Goal: Task Accomplishment & Management: Manage account settings

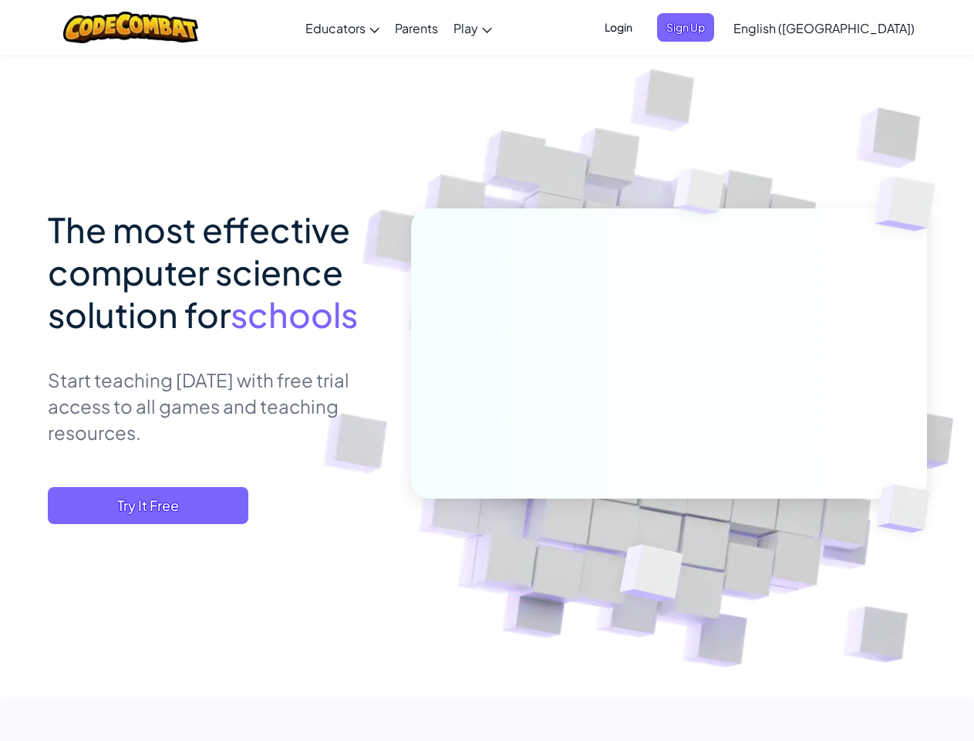
click at [642, 27] on span "Login" at bounding box center [619, 27] width 46 height 29
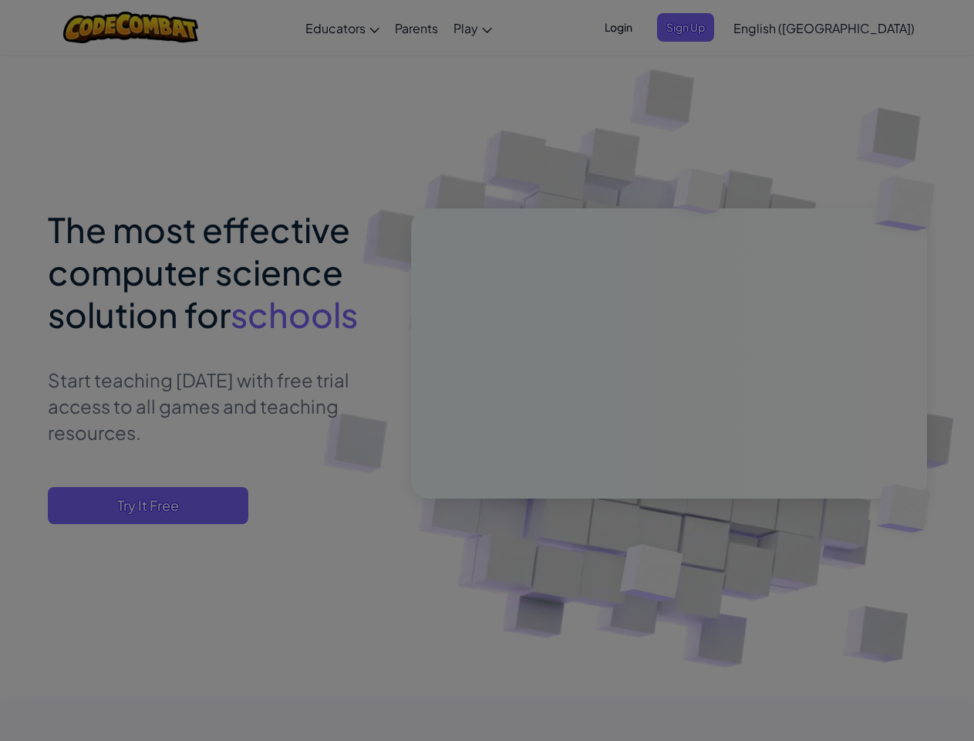
click at [711, 27] on div at bounding box center [487, 370] width 974 height 741
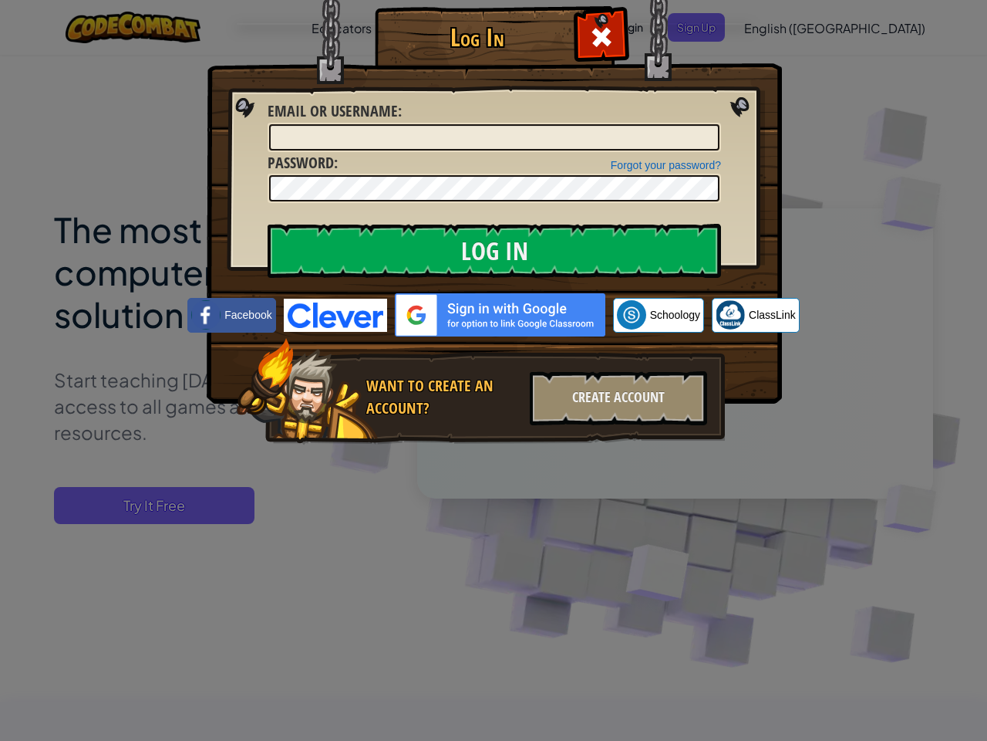
click at [780, 27] on div "Log In Unknown Error Email or Username : Forgot your password? Password : Log I…" at bounding box center [493, 370] width 987 height 741
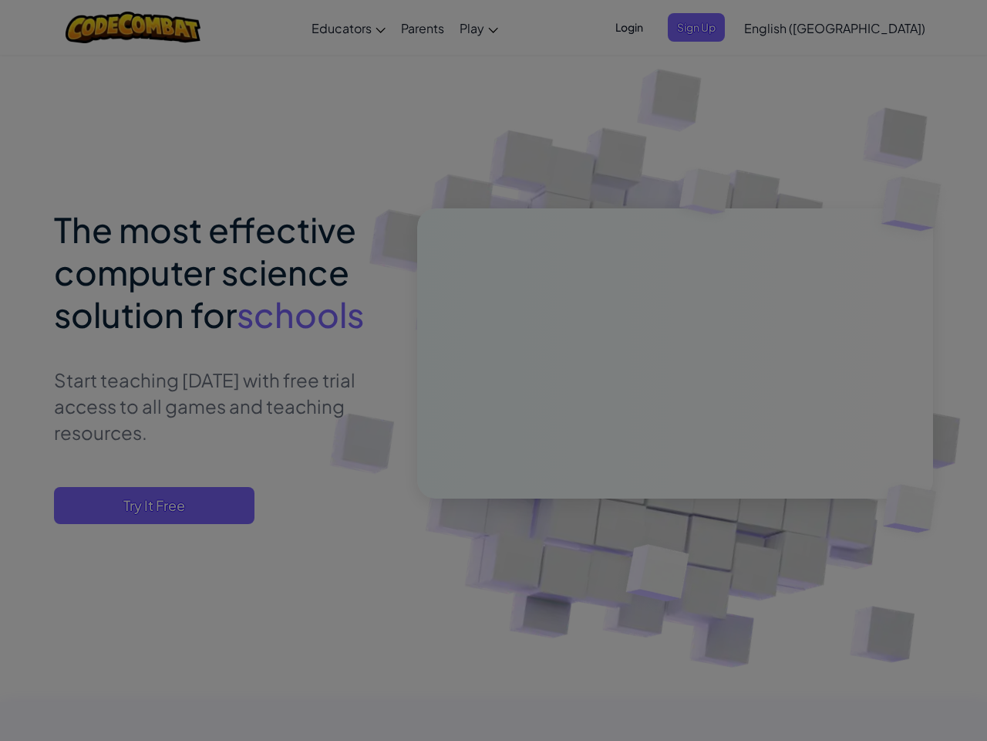
click at [780, 27] on div "Log In Unknown Error Email or Username : Forgot your password? Password : Log I…" at bounding box center [493, 370] width 987 height 741
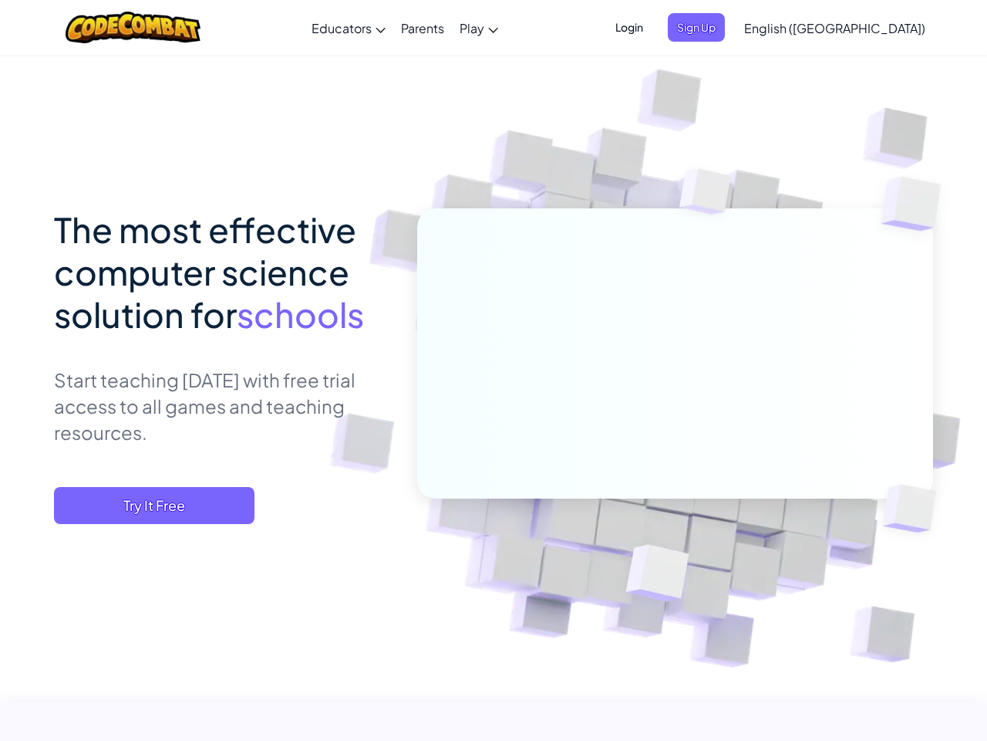
click at [863, 28] on div at bounding box center [493, 370] width 987 height 741
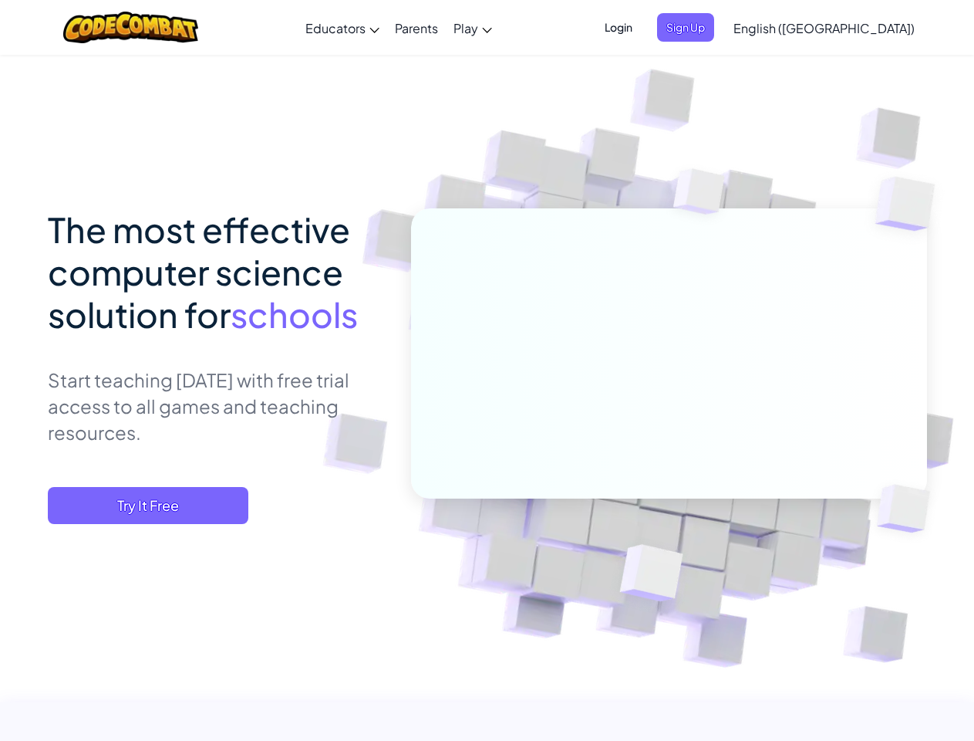
click at [148, 505] on span "Try It Free" at bounding box center [148, 505] width 201 height 37
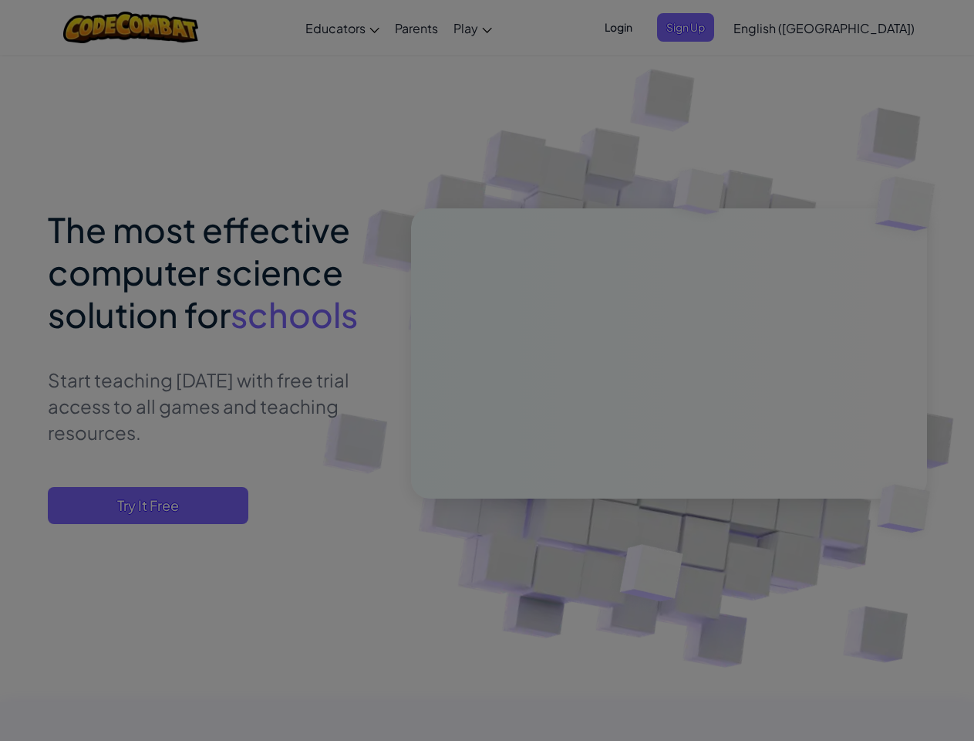
click at [148, 505] on div at bounding box center [487, 370] width 974 height 741
